Goal: Find specific fact: Find specific fact

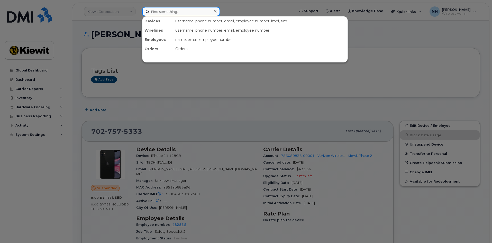
click at [197, 9] on input at bounding box center [181, 11] width 78 height 9
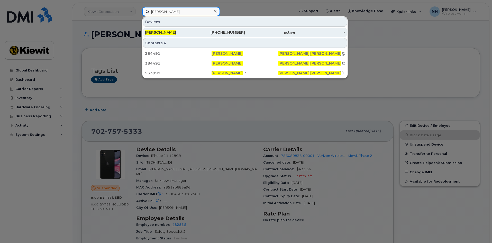
type input "[PERSON_NAME]"
click at [196, 30] on div "[PHONE_NUMBER]" at bounding box center [220, 32] width 50 height 5
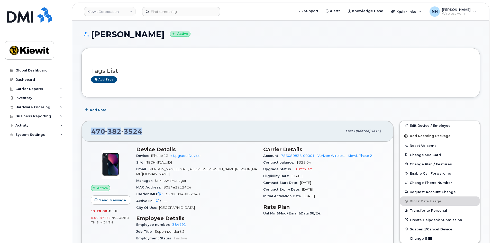
drag, startPoint x: 126, startPoint y: 131, endPoint x: 89, endPoint y: 126, distance: 36.6
click at [89, 126] on div "[PHONE_NUMBER] Last updated [DATE]" at bounding box center [237, 131] width 311 height 21
copy span "[PHONE_NUMBER]"
